Goal: Information Seeking & Learning: Learn about a topic

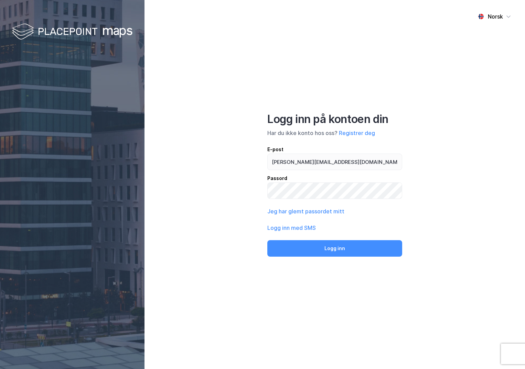
type input "[PERSON_NAME][EMAIL_ADDRESS][DOMAIN_NAME]"
click at [267, 240] on button "Logg inn" at bounding box center [334, 248] width 135 height 16
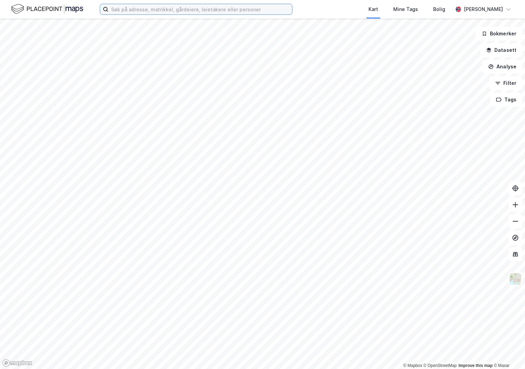
click at [126, 8] on input at bounding box center [200, 9] width 184 height 10
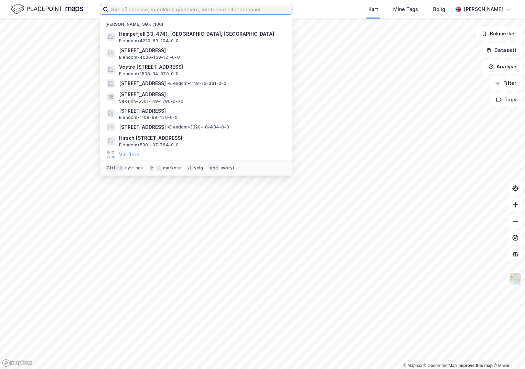
paste input "301-52/274/0/2"
type input "301-52/274/0/2"
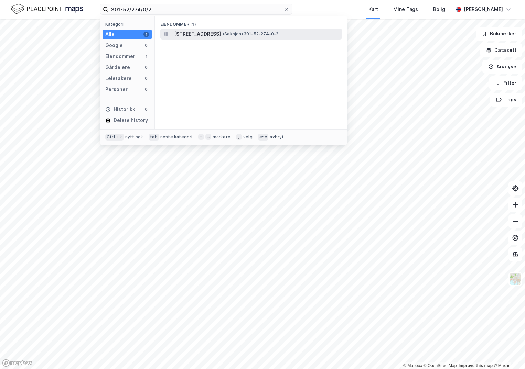
click at [212, 36] on span "[STREET_ADDRESS]" at bounding box center [197, 34] width 47 height 8
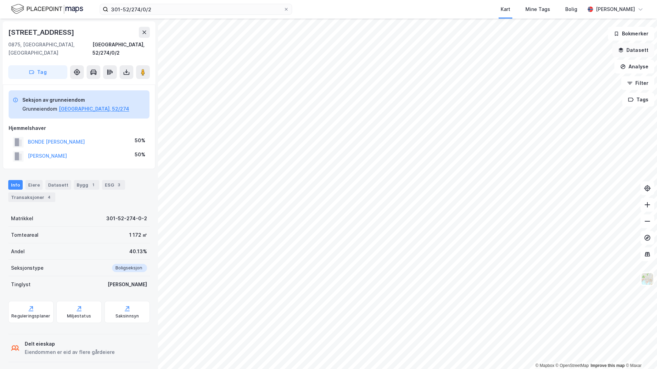
click at [524, 50] on button "Datasett" at bounding box center [634, 50] width 42 height 14
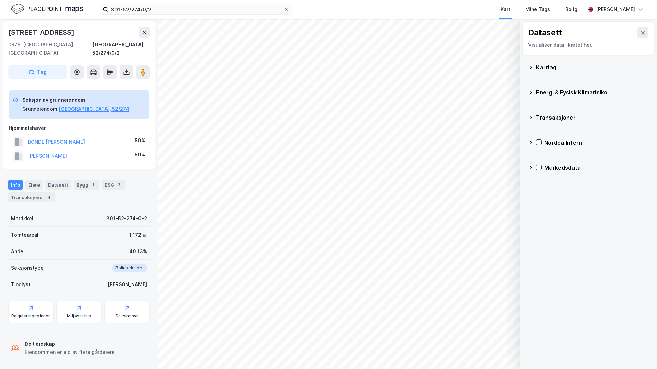
click at [524, 68] on div "Kartlag" at bounding box center [592, 67] width 113 height 8
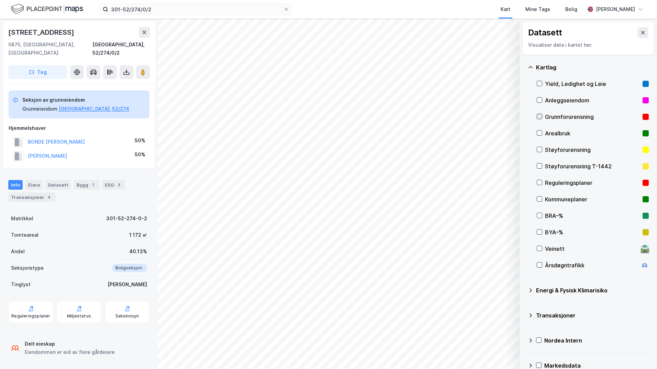
click at [524, 117] on icon at bounding box center [539, 116] width 5 height 5
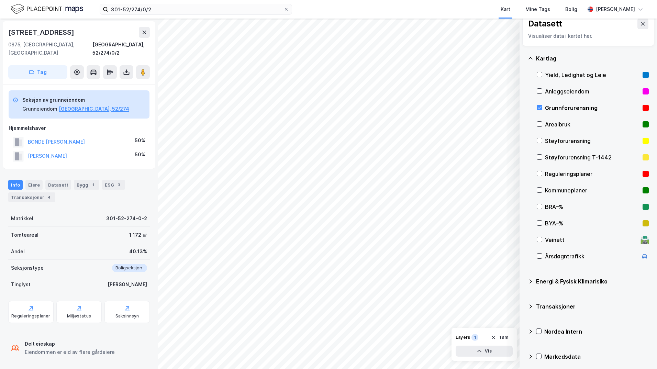
scroll to position [12, 0]
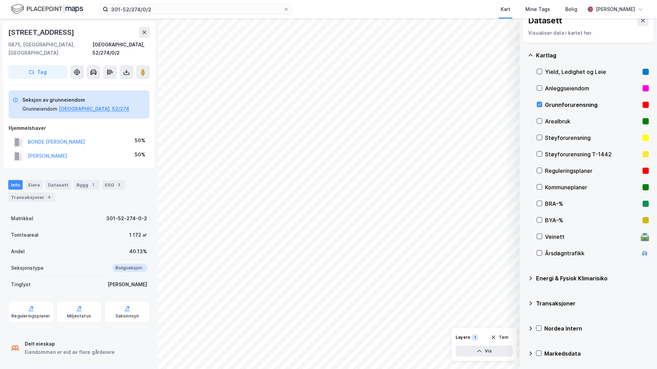
click at [524, 277] on icon at bounding box center [531, 278] width 2 height 4
click at [524, 294] on icon at bounding box center [547, 294] width 5 height 5
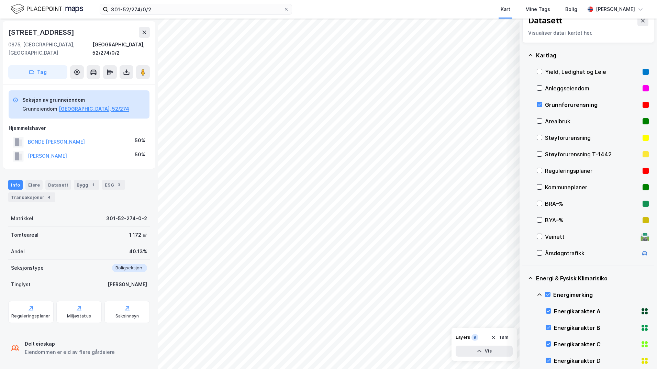
click at [524, 295] on icon at bounding box center [539, 294] width 5 height 5
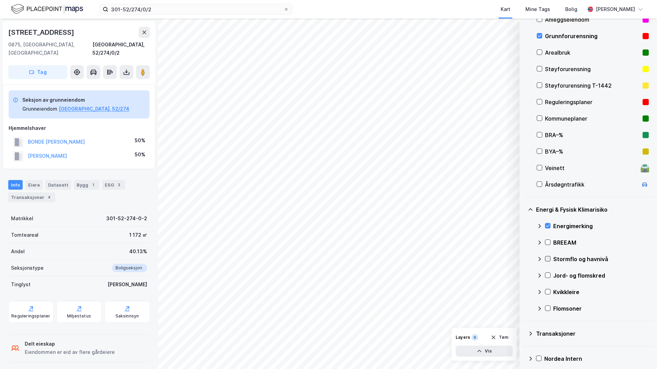
click at [524, 260] on icon at bounding box center [548, 259] width 4 height 2
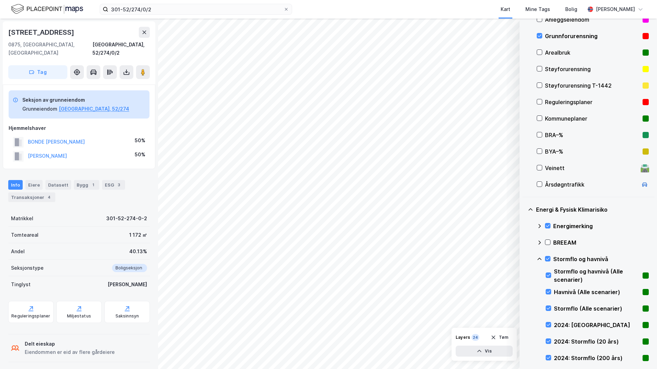
click at [524, 260] on icon at bounding box center [539, 258] width 5 height 5
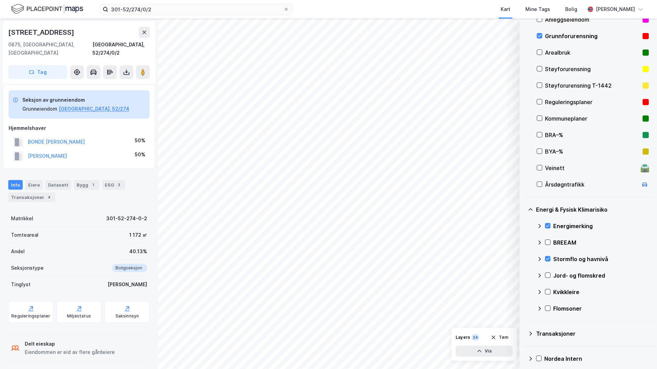
click at [524, 274] on icon at bounding box center [547, 275] width 5 height 5
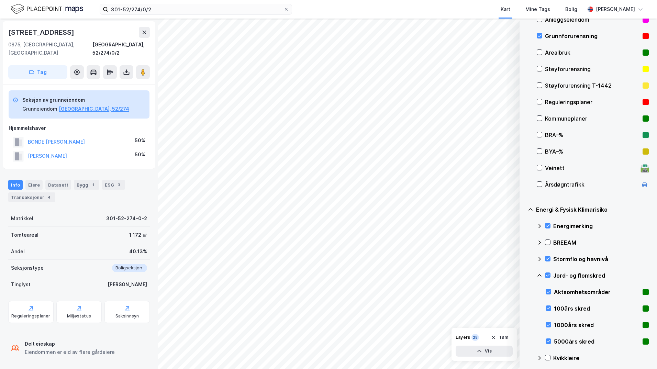
click at [524, 276] on icon at bounding box center [539, 275] width 5 height 5
click at [524, 291] on icon at bounding box center [547, 291] width 5 height 5
click at [524, 293] on icon at bounding box center [540, 292] width 4 height 2
click at [524, 309] on icon at bounding box center [548, 308] width 4 height 2
click at [524, 310] on icon at bounding box center [539, 308] width 5 height 5
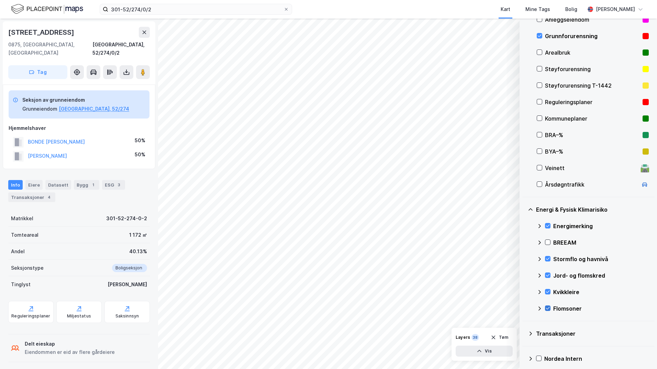
click at [524, 307] on icon at bounding box center [547, 308] width 5 height 5
click at [524, 307] on icon at bounding box center [539, 308] width 5 height 5
